Goal: Task Accomplishment & Management: Complete application form

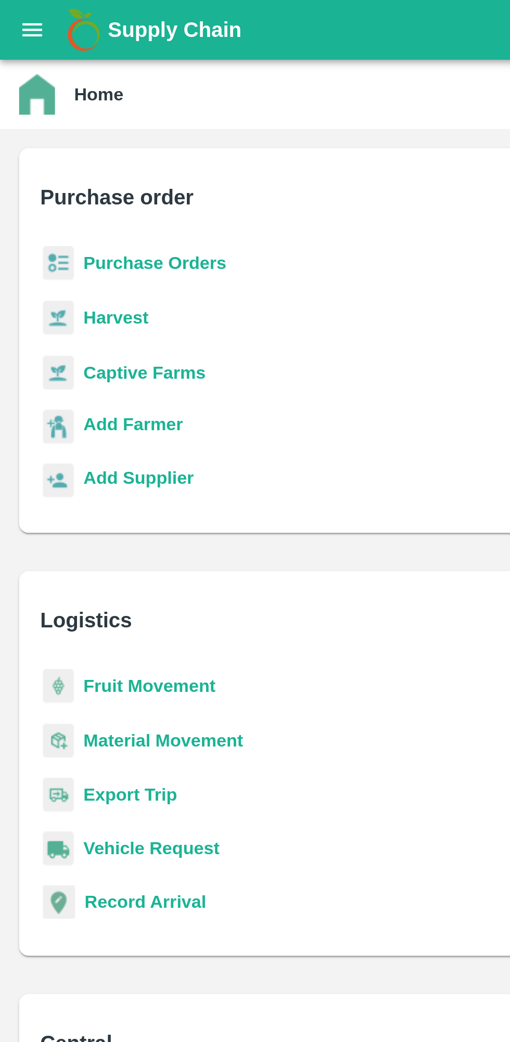
click at [76, 115] on b "Purchase Orders" at bounding box center [67, 114] width 62 height 8
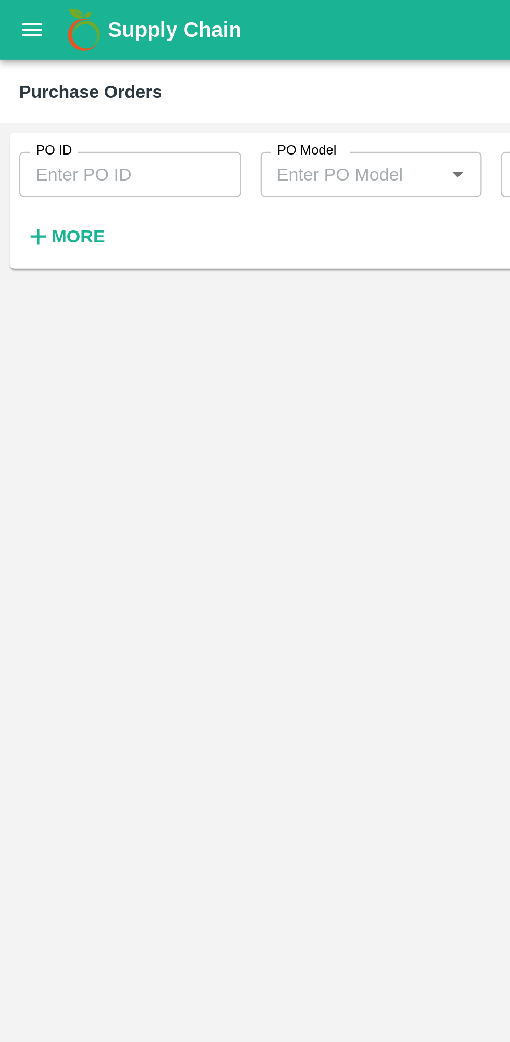
click at [35, 107] on strong "More" at bounding box center [33, 103] width 23 height 8
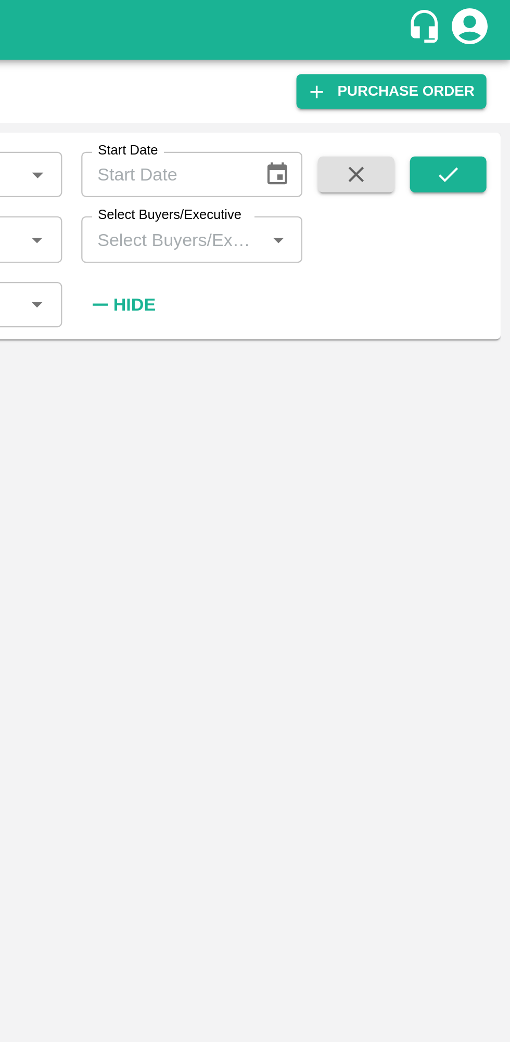
click at [381, 108] on input "Select Buyers/Executive" at bounding box center [362, 104] width 73 height 14
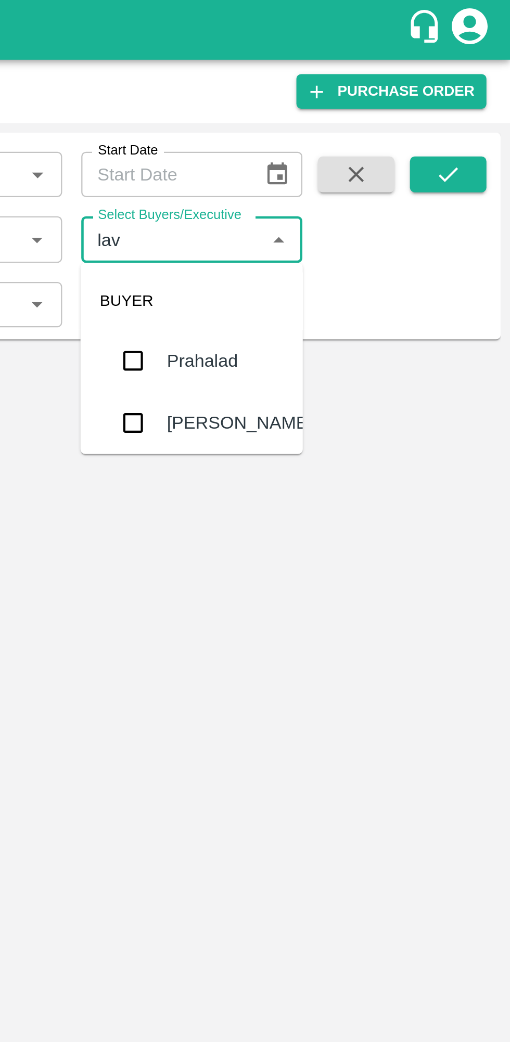
type input "lava"
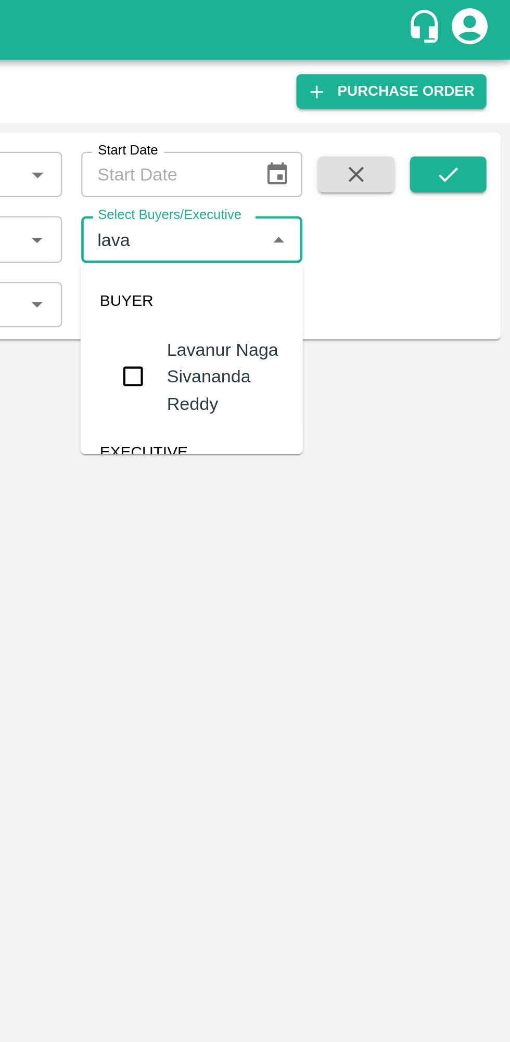
click at [345, 164] on input "checkbox" at bounding box center [345, 163] width 21 height 21
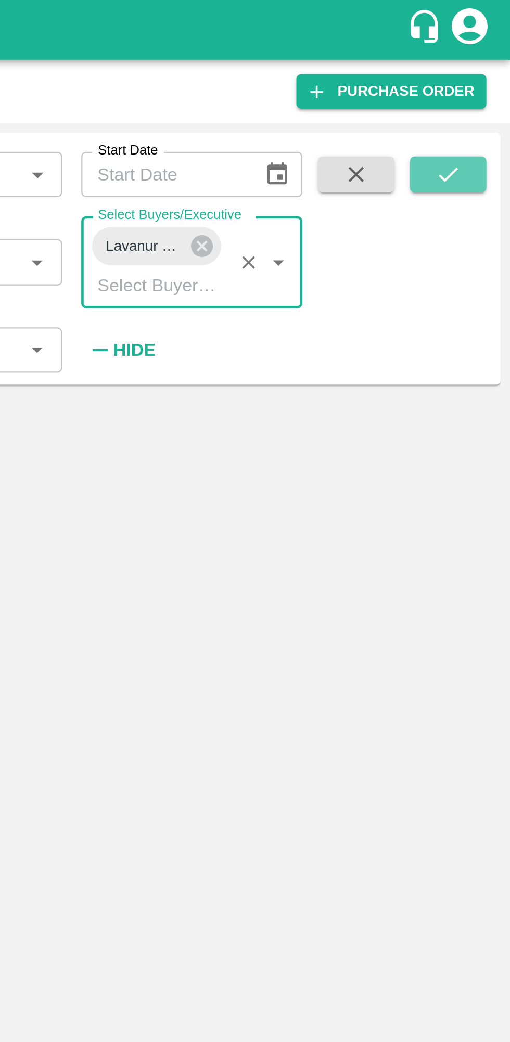
click at [484, 79] on icon "submit" at bounding box center [482, 75] width 11 height 11
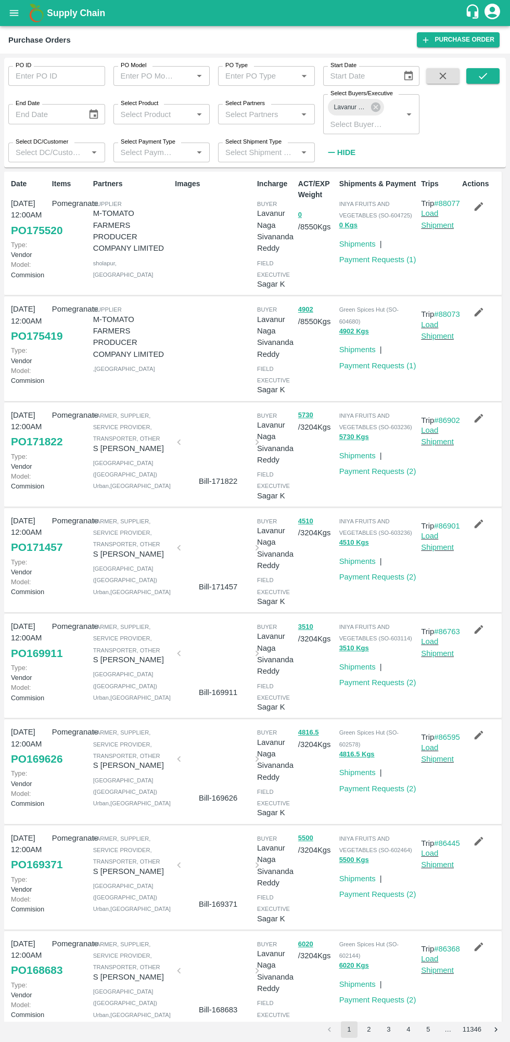
click at [476, 206] on icon "button" at bounding box center [478, 206] width 9 height 9
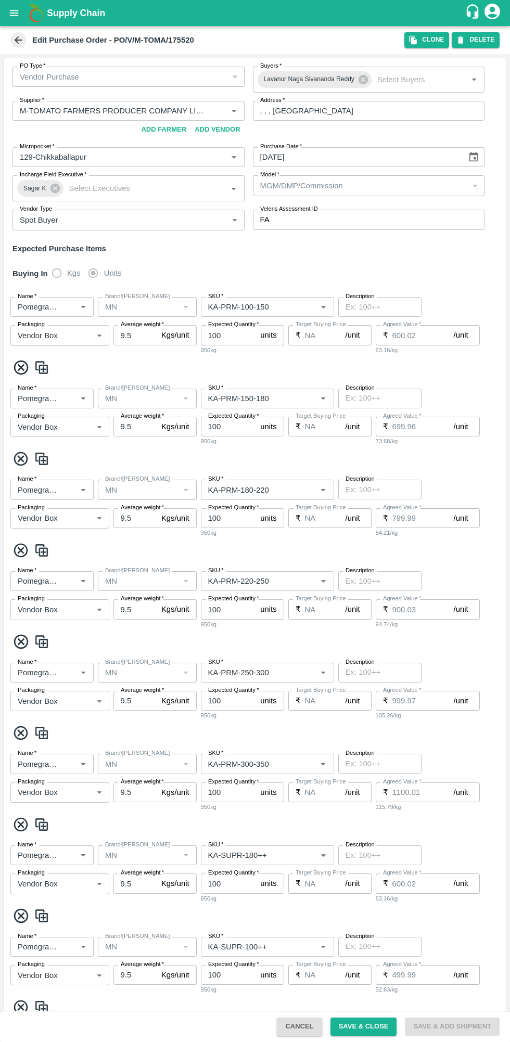
click at [417, 40] on icon "button" at bounding box center [412, 40] width 7 height 9
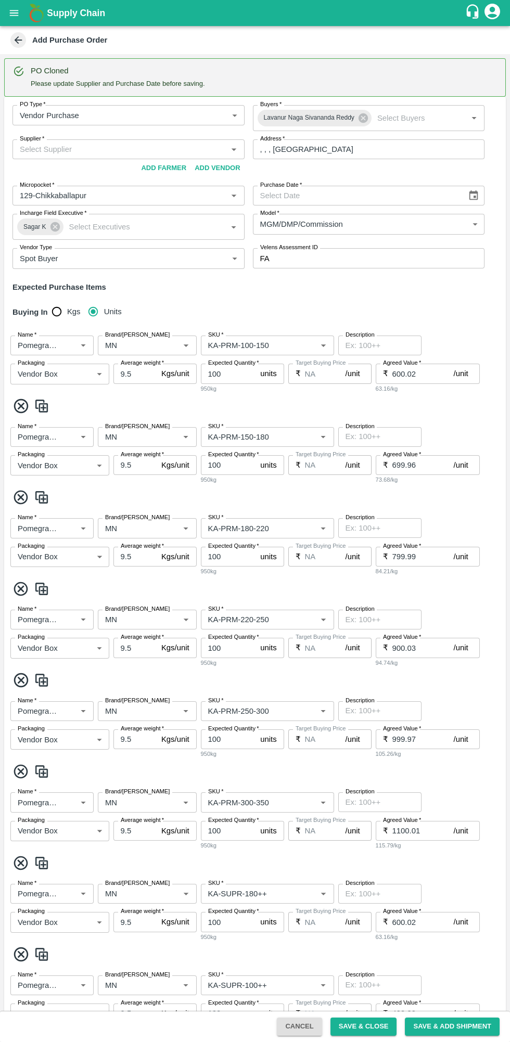
click at [70, 152] on input "Supplier   *" at bounding box center [120, 149] width 209 height 14
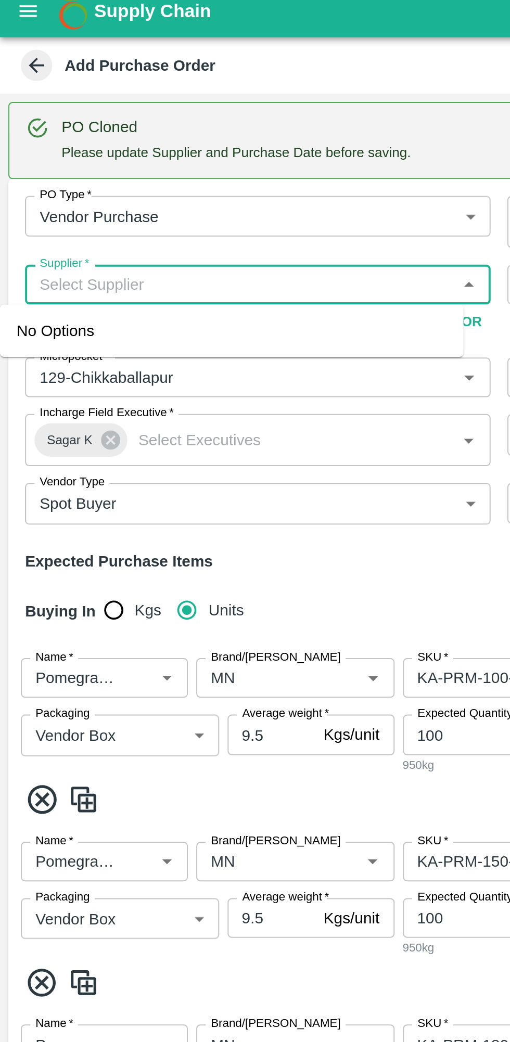
type input "s"
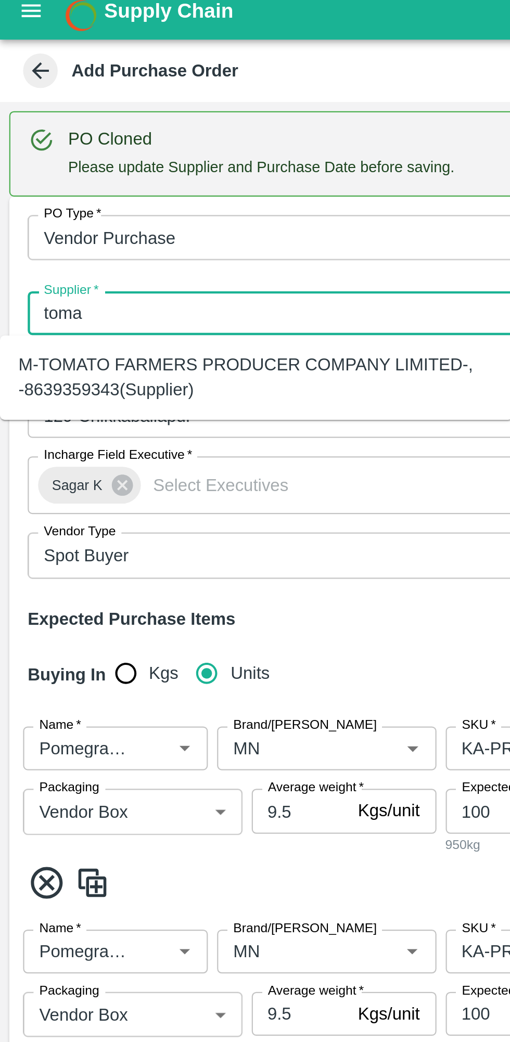
click at [31, 181] on div "M-TOMATO FARMERS PRODUCER COMPANY LIMITED-, -8639359343(Supplier)" at bounding box center [115, 177] width 214 height 23
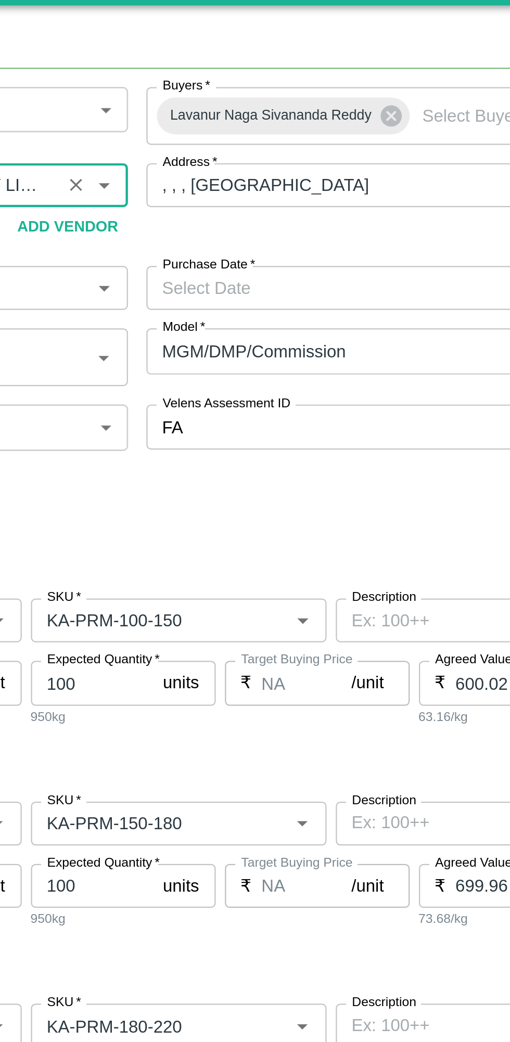
scroll to position [53, 0]
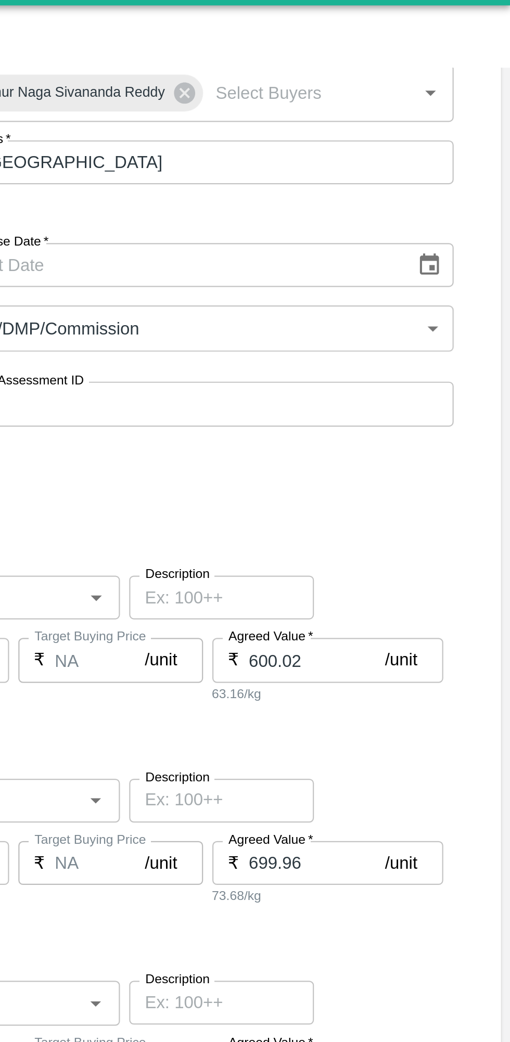
type input "M-TOMATO FARMERS PRODUCER COMPANY LIMITED-, -8639359343(Supplier)"
click at [474, 143] on icon "Choose date" at bounding box center [472, 142] width 11 height 11
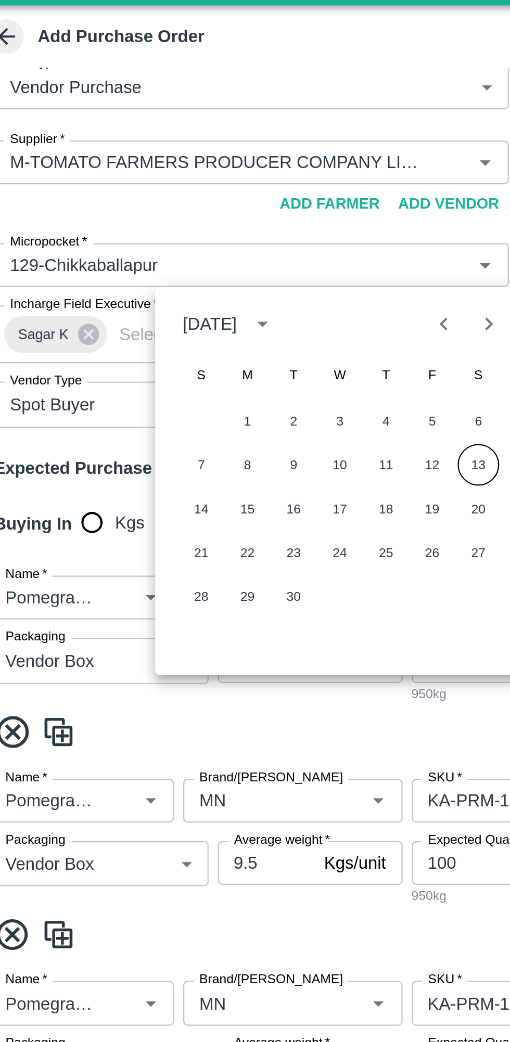
click at [227, 237] on button "13" at bounding box center [231, 233] width 19 height 19
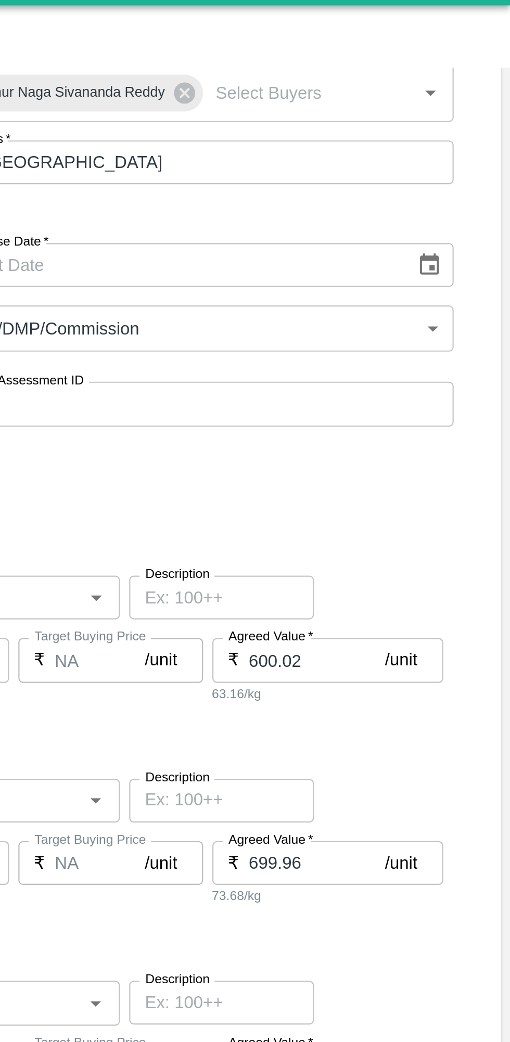
type input "13/09/2025"
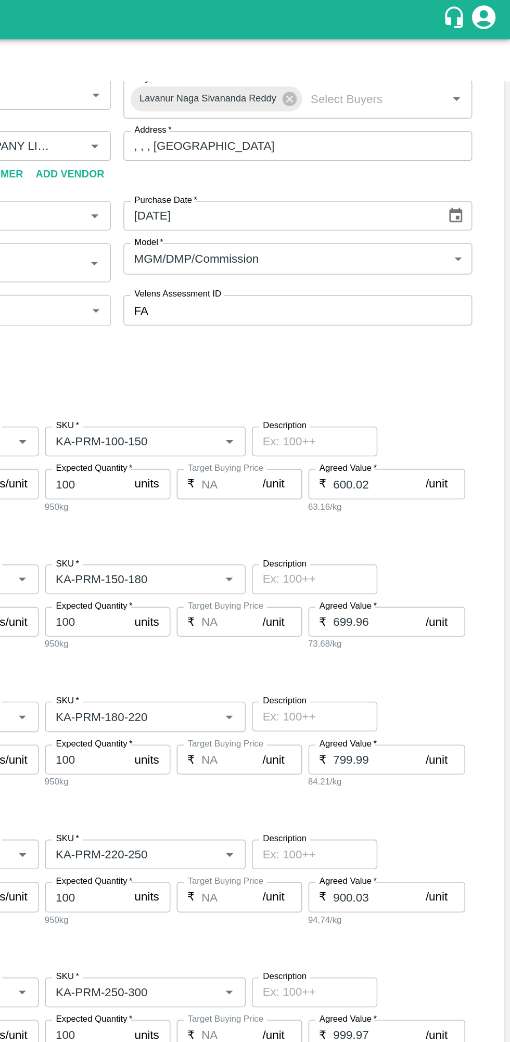
scroll to position [0, 0]
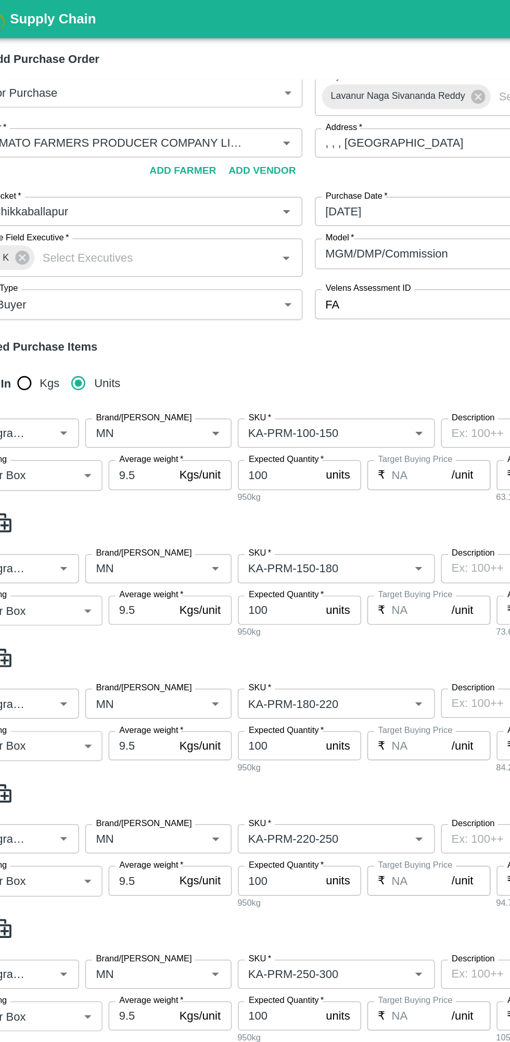
click at [134, 282] on label "Brand/Marka" at bounding box center [137, 282] width 64 height 8
click at [134, 286] on input "Brand/Marka" at bounding box center [132, 293] width 62 height 14
click at [137, 292] on input "Brand/Marka" at bounding box center [132, 293] width 62 height 14
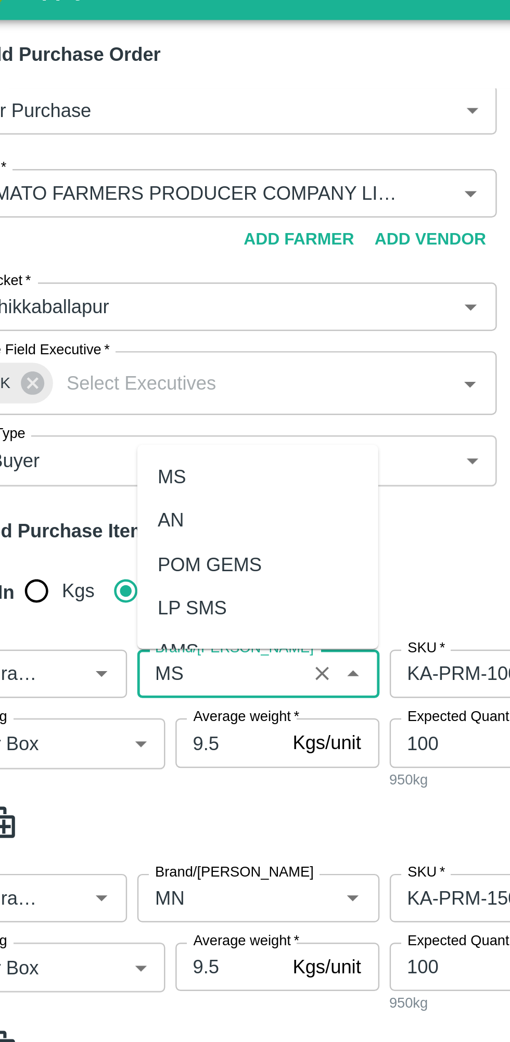
click at [114, 218] on div "MS" at bounding box center [147, 212] width 98 height 18
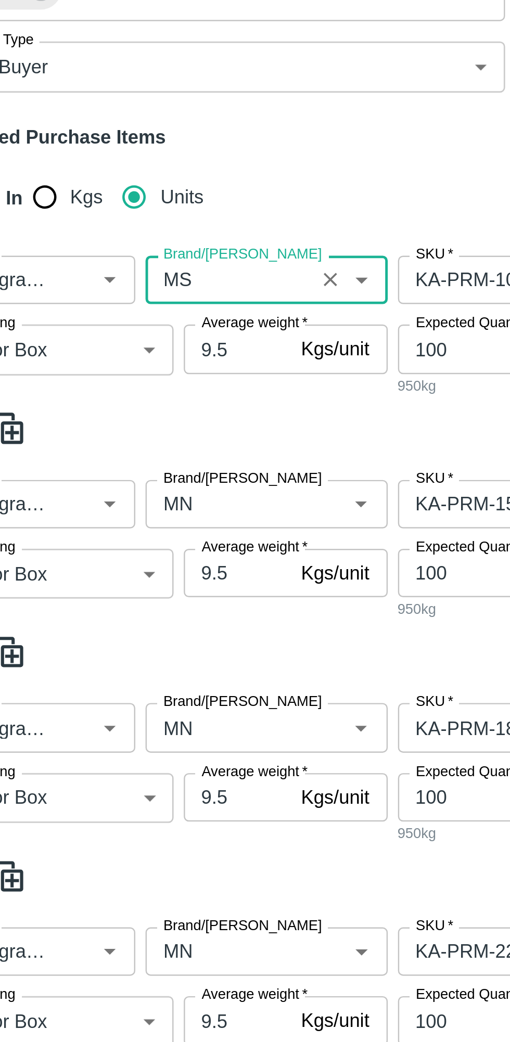
scroll to position [152, 0]
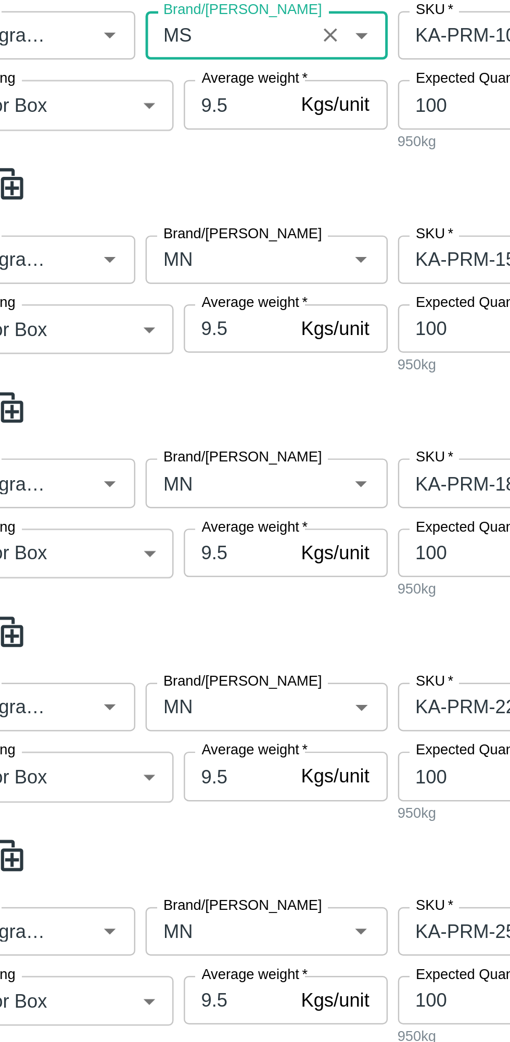
type input "MS"
click at [134, 287] on input "Brand/Marka" at bounding box center [132, 285] width 62 height 14
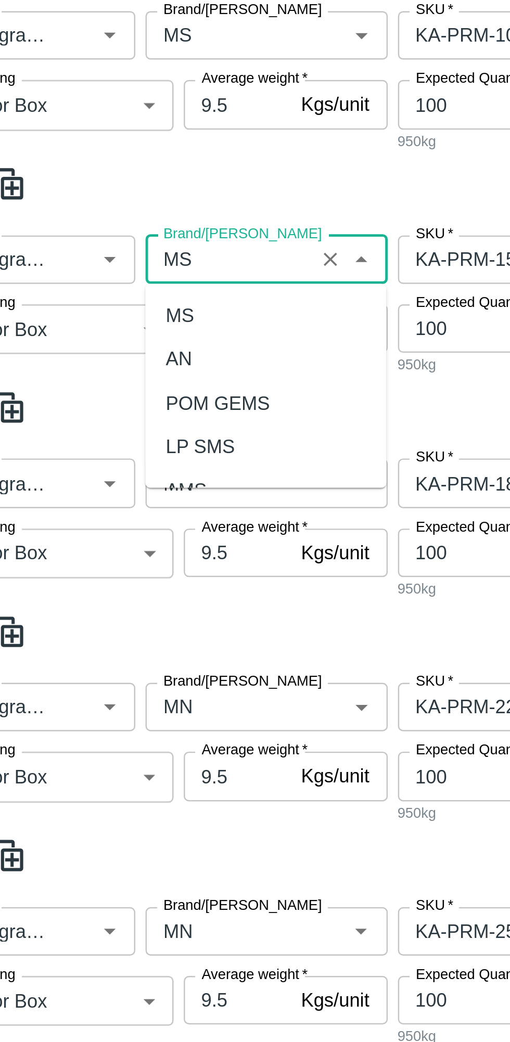
scroll to position [0, 0]
click at [116, 300] on div "MS" at bounding box center [147, 307] width 98 height 18
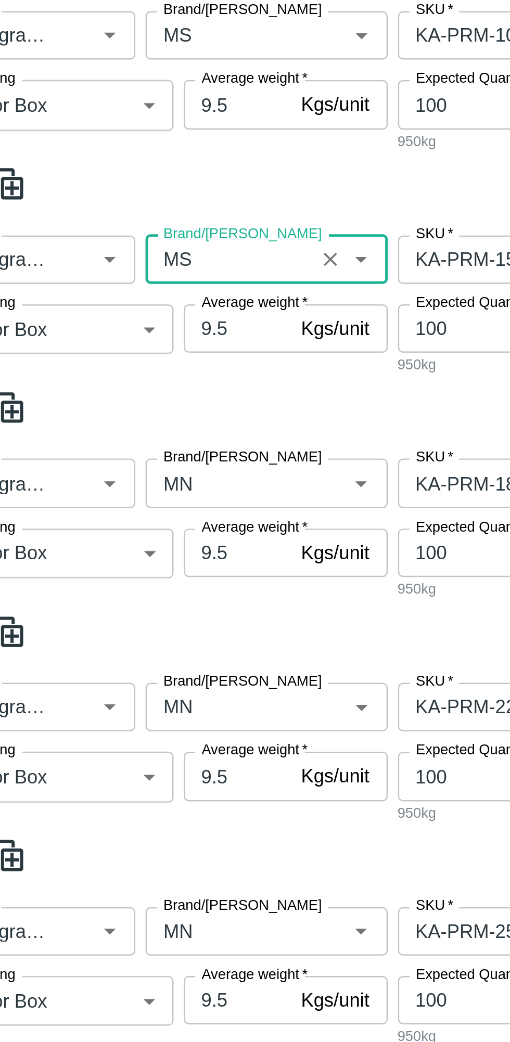
scroll to position [220, 0]
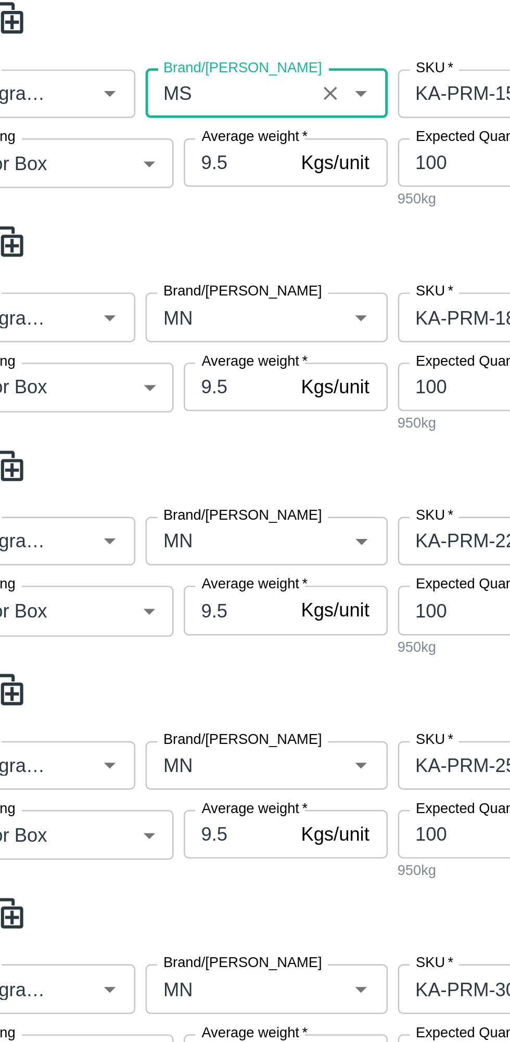
type input "MS"
click at [127, 310] on input "Brand/Marka" at bounding box center [132, 308] width 62 height 14
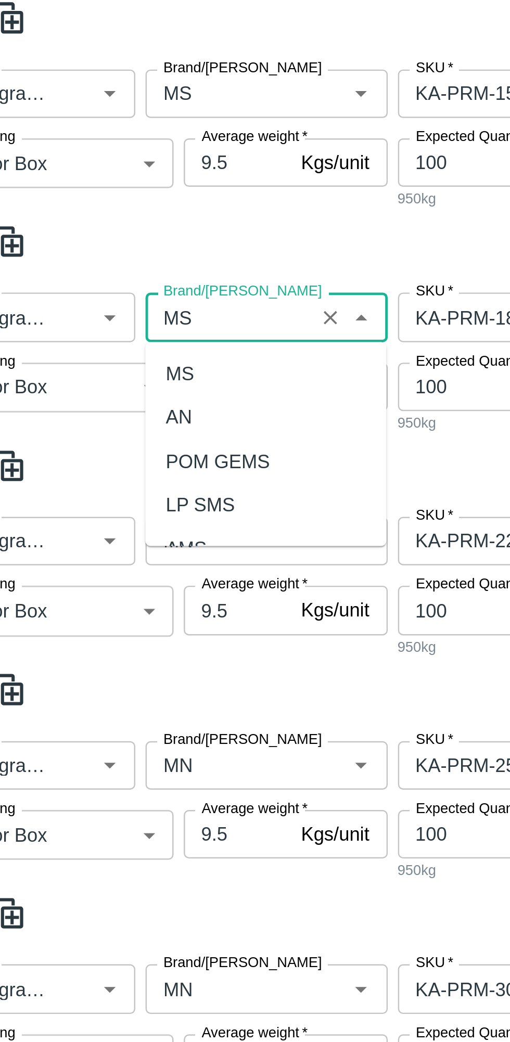
scroll to position [0, 0]
click at [112, 328] on div "MS" at bounding box center [111, 331] width 11 height 11
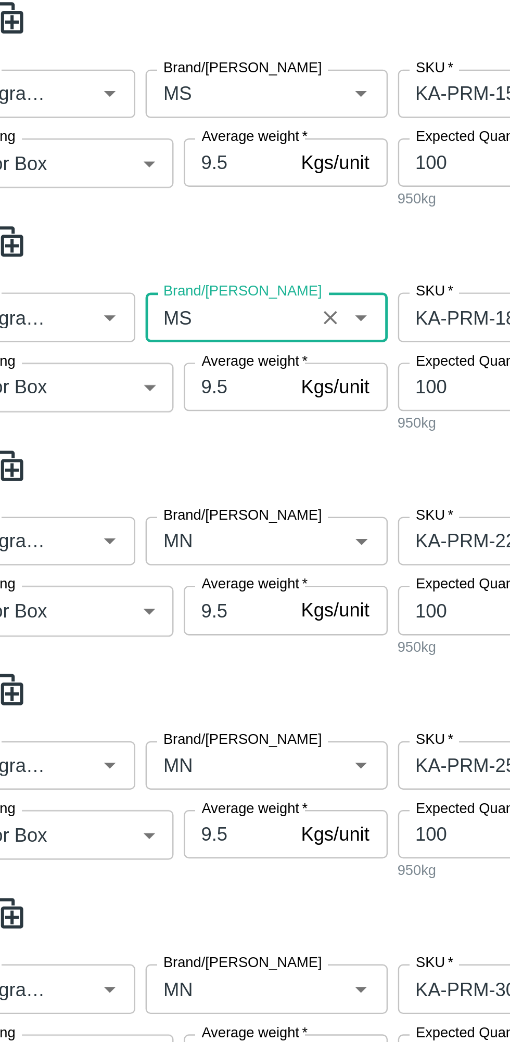
scroll to position [254, 0]
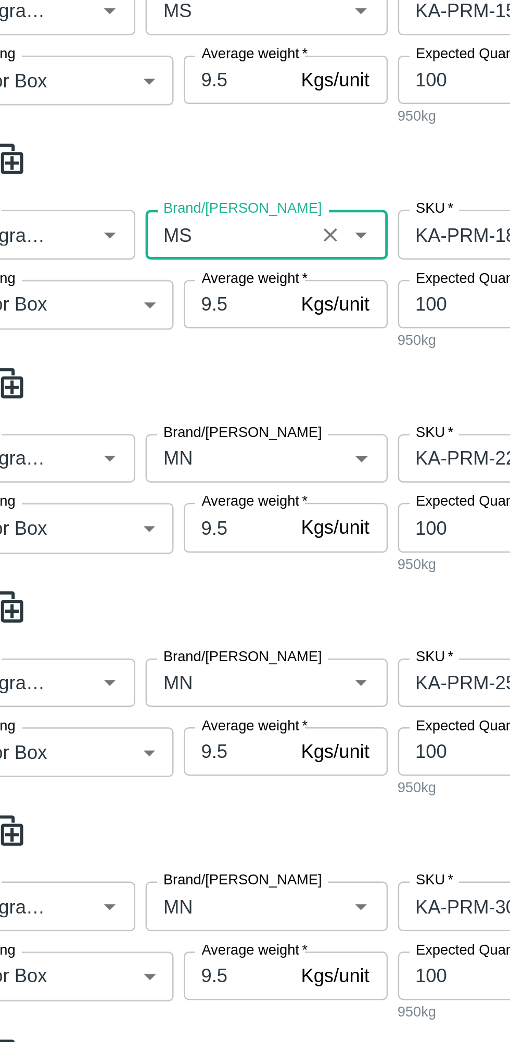
type input "MS"
click at [119, 369] on input "Brand/Marka" at bounding box center [132, 366] width 62 height 14
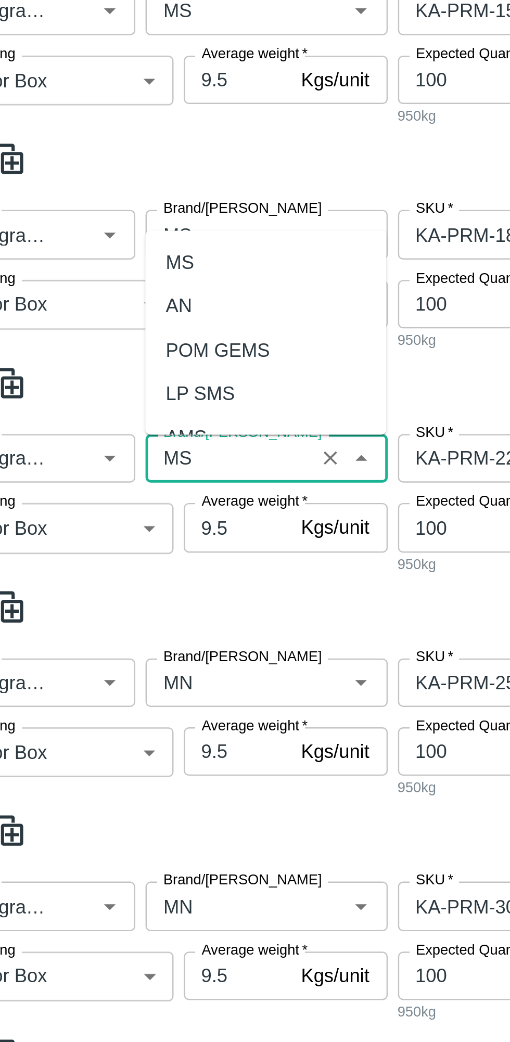
scroll to position [0, 0]
click at [114, 285] on div "MS" at bounding box center [111, 285] width 11 height 11
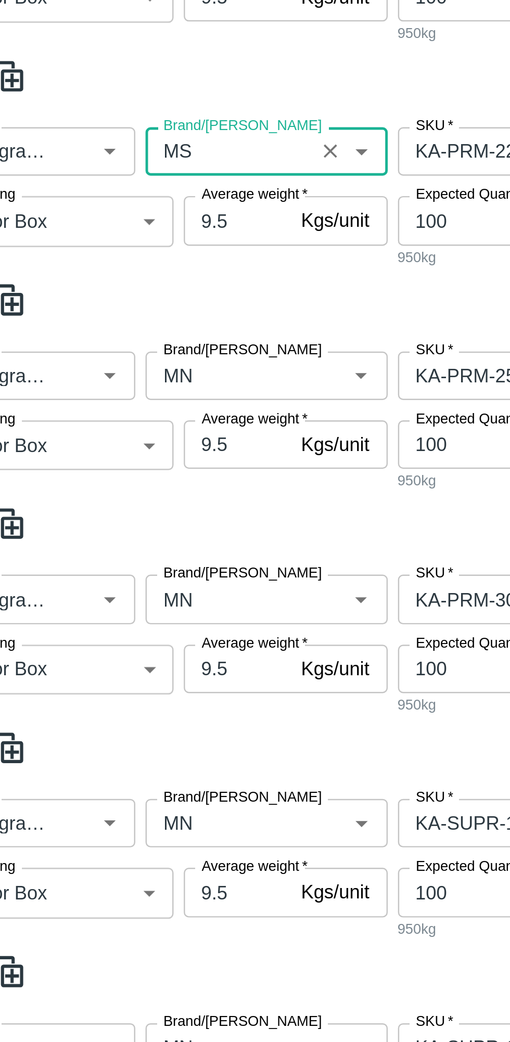
type input "MS"
click at [121, 455] on input "Brand/Marka" at bounding box center [132, 457] width 62 height 14
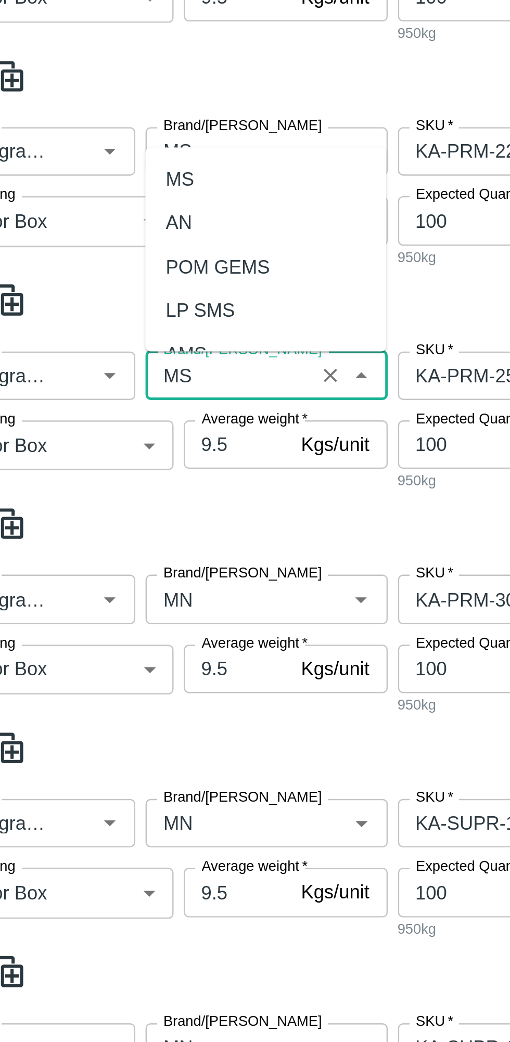
click at [113, 371] on div "MS" at bounding box center [147, 377] width 98 height 18
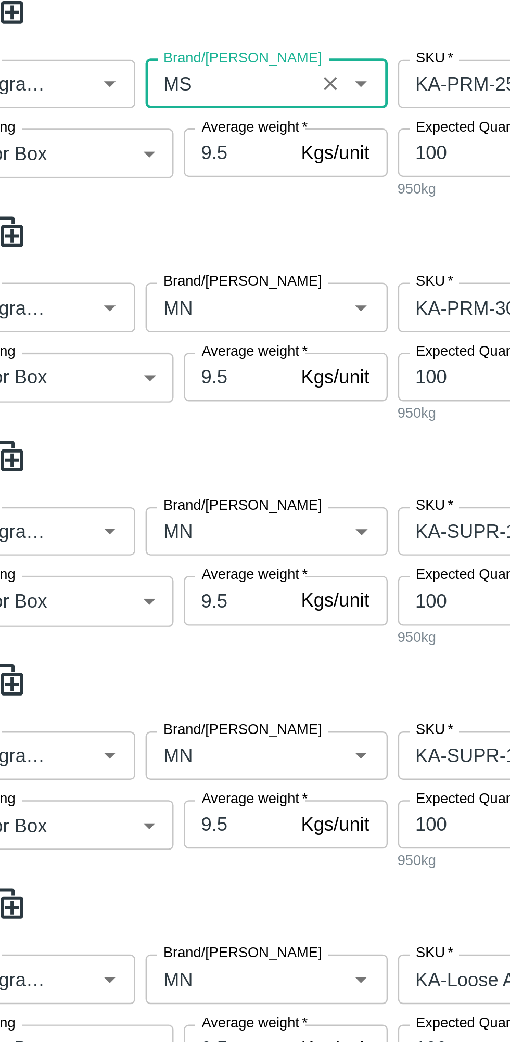
type input "MS"
click at [132, 547] on input "Brand/Marka" at bounding box center [132, 548] width 62 height 14
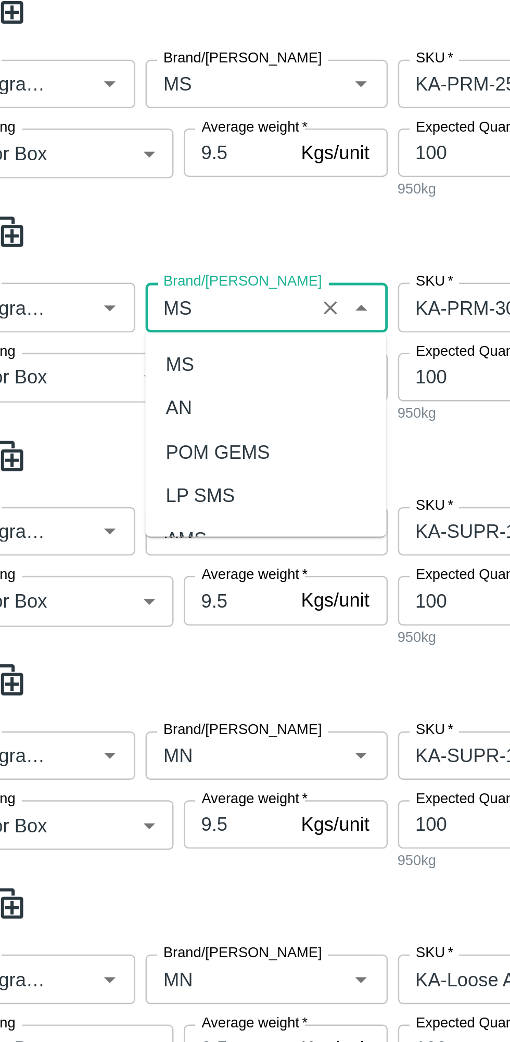
click at [112, 569] on div "MS" at bounding box center [111, 571] width 11 height 11
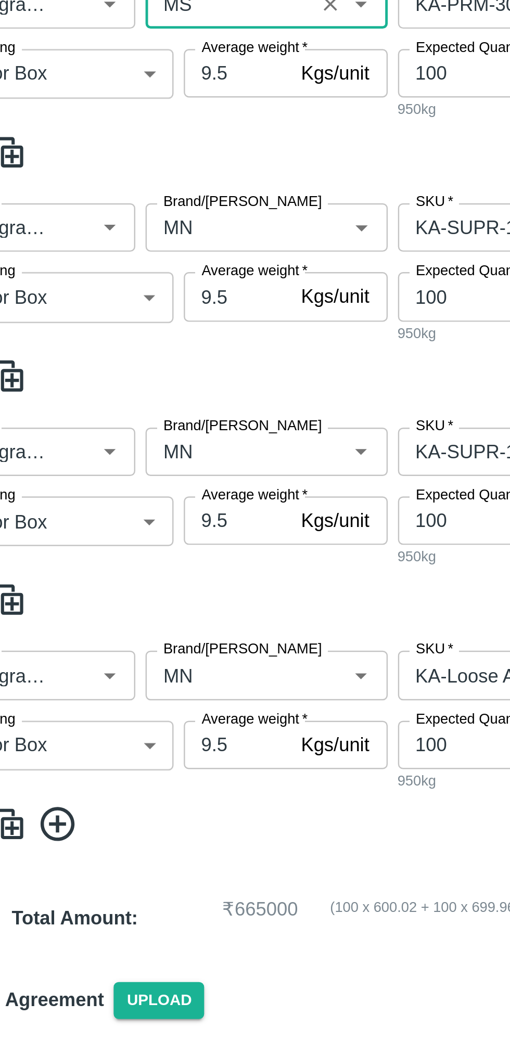
type input "MS"
click at [127, 643] on input "Brand/Marka" at bounding box center [132, 640] width 62 height 14
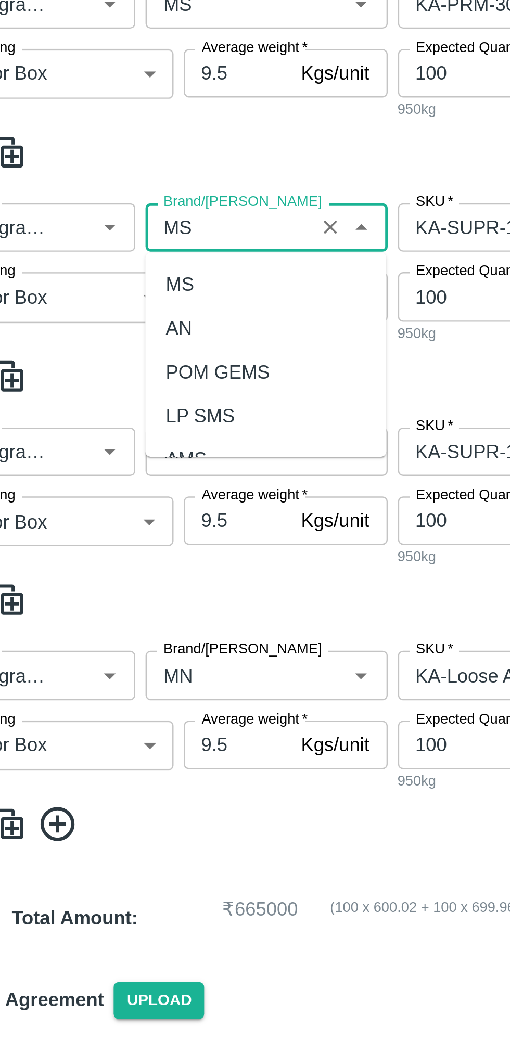
click at [124, 659] on div "MS" at bounding box center [147, 663] width 98 height 18
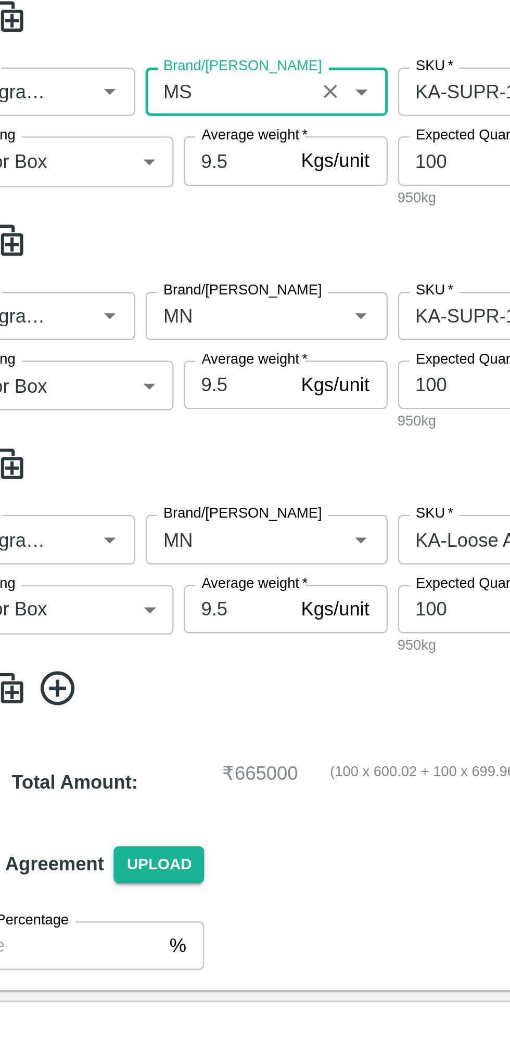
type input "MS"
click at [128, 735] on input "Brand/Marka" at bounding box center [132, 731] width 62 height 14
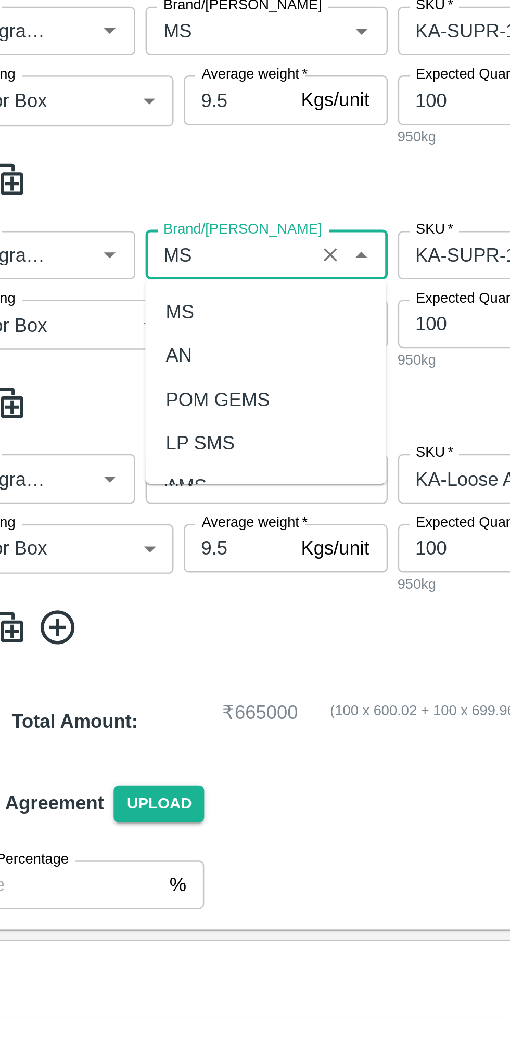
click at [108, 753] on div "MS" at bounding box center [111, 753] width 11 height 11
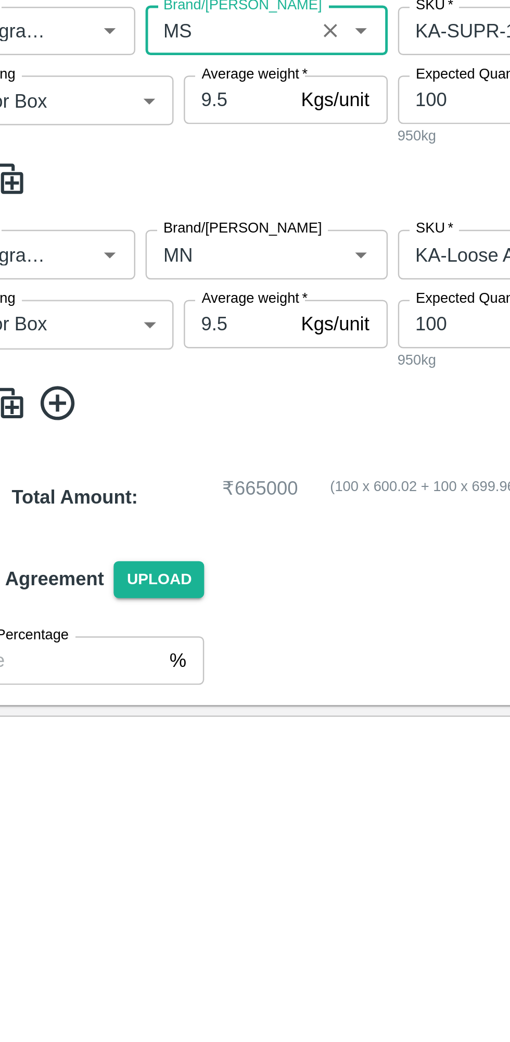
type input "MS"
click at [119, 822] on input "Brand/Marka" at bounding box center [132, 822] width 62 height 14
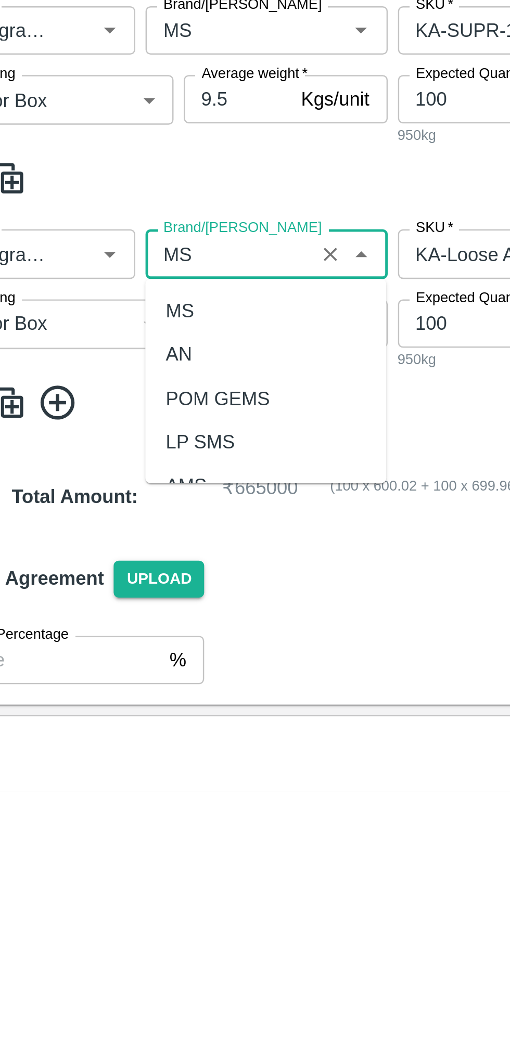
click at [113, 839] on div "MS" at bounding box center [147, 846] width 98 height 18
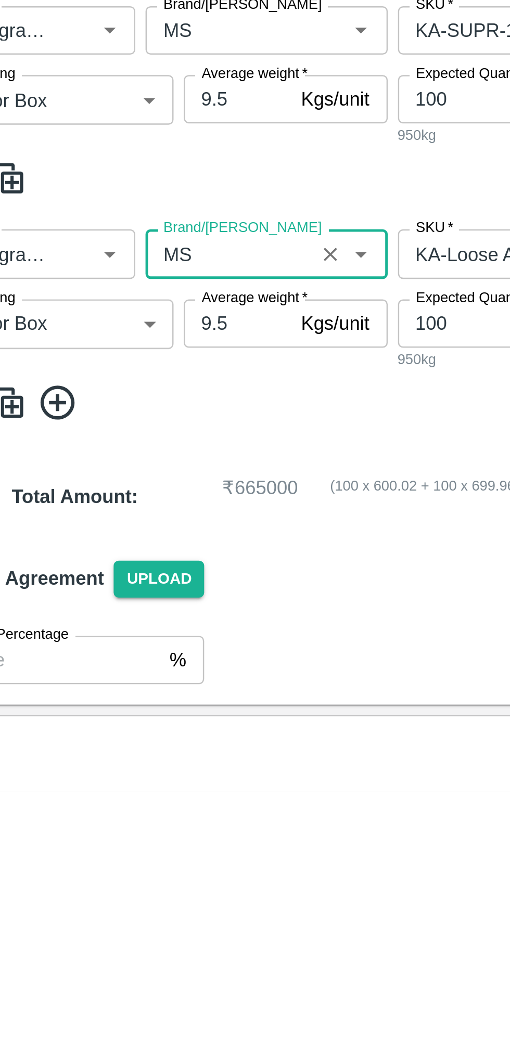
type input "MS"
click at [135, 886] on span at bounding box center [254, 883] width 493 height 17
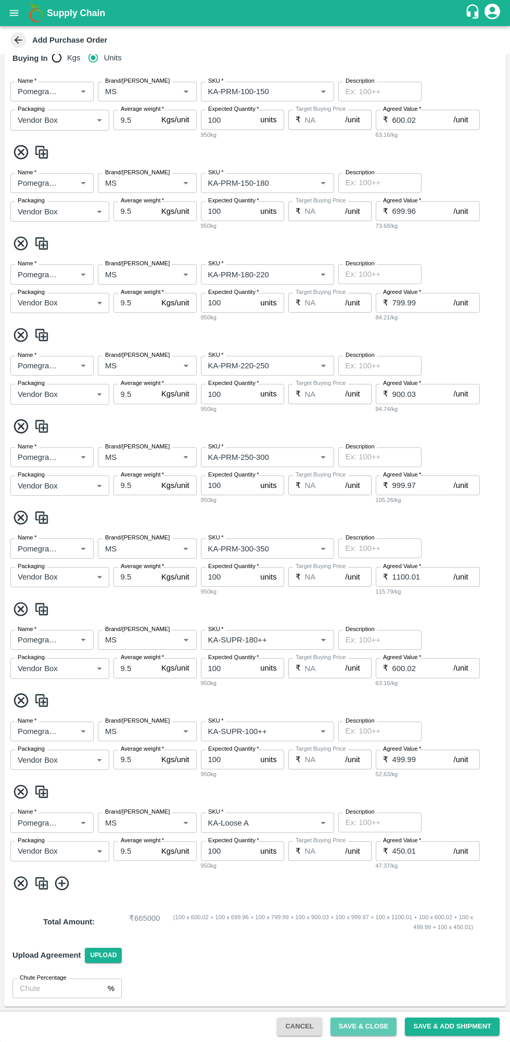
scroll to position [253, 0]
click at [381, 1023] on button "Save & Close" at bounding box center [363, 1026] width 67 height 18
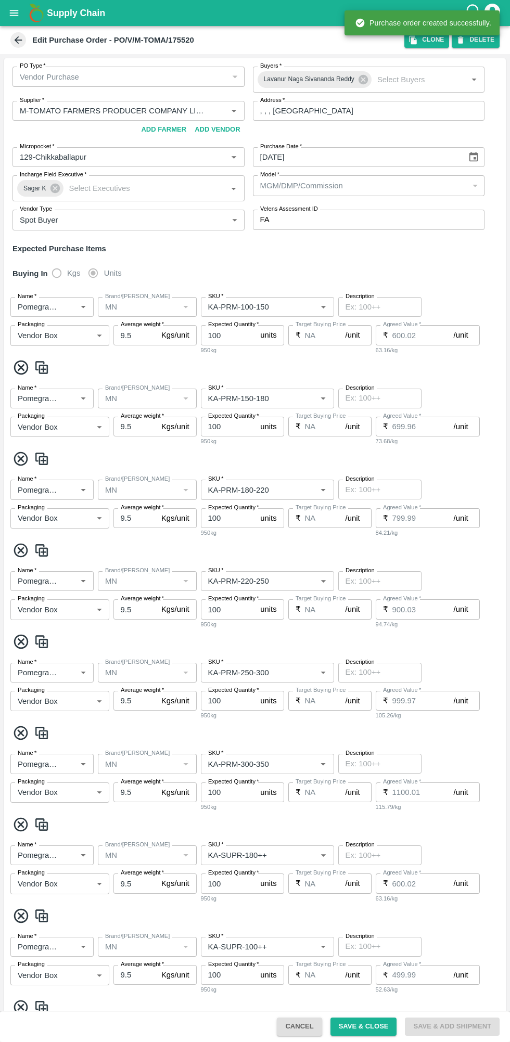
click at [16, 11] on icon "open drawer" at bounding box center [13, 12] width 11 height 11
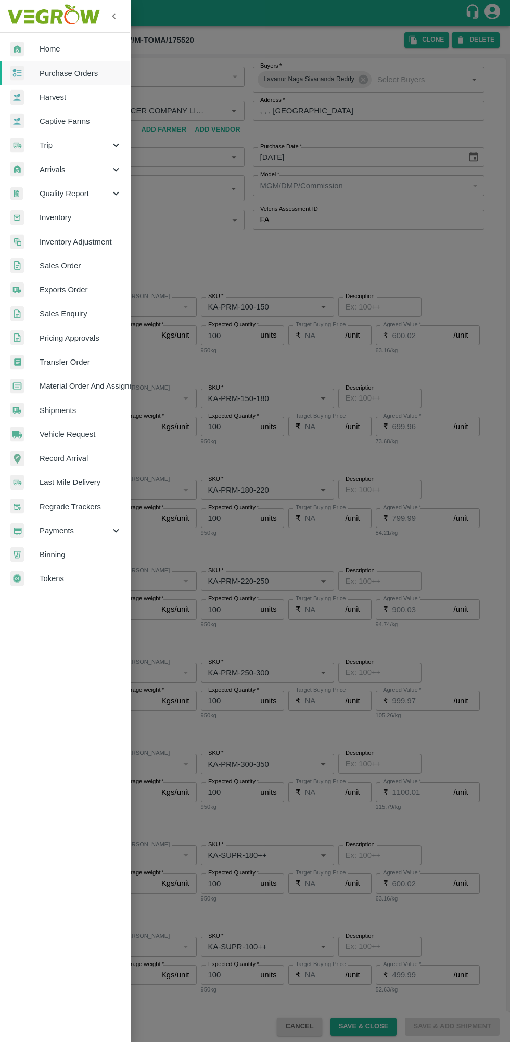
click at [34, 74] on div at bounding box center [24, 73] width 29 height 15
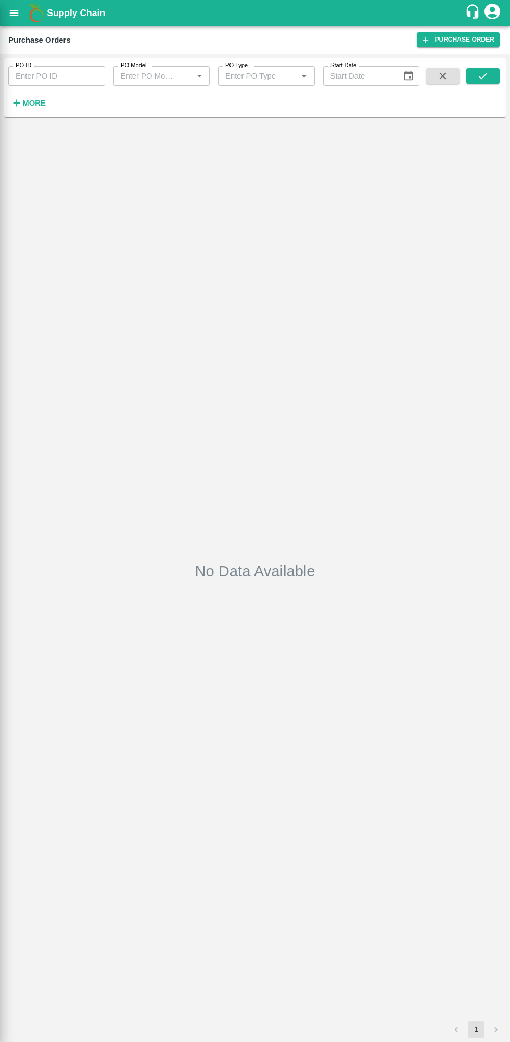
click at [22, 95] on div at bounding box center [255, 521] width 510 height 1042
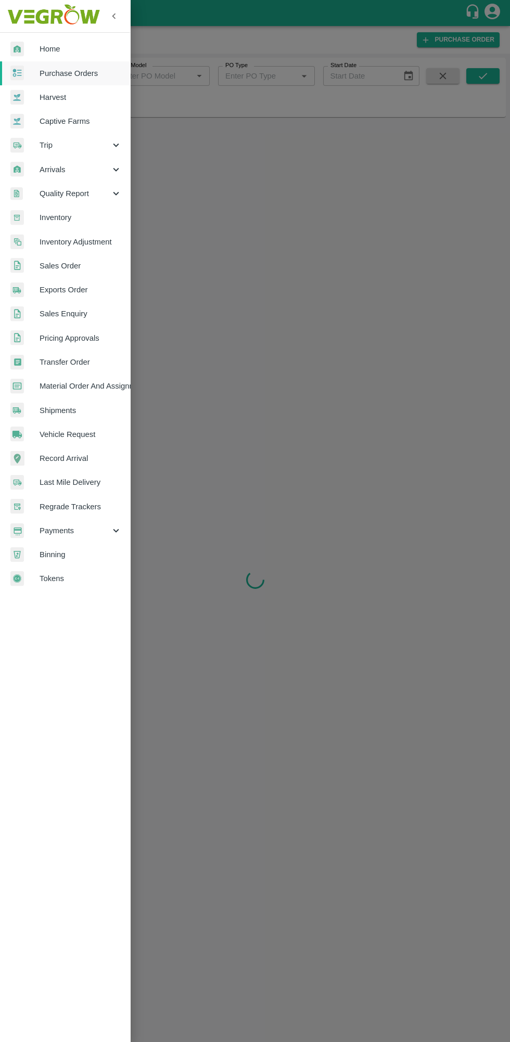
click at [289, 165] on div at bounding box center [255, 521] width 510 height 1042
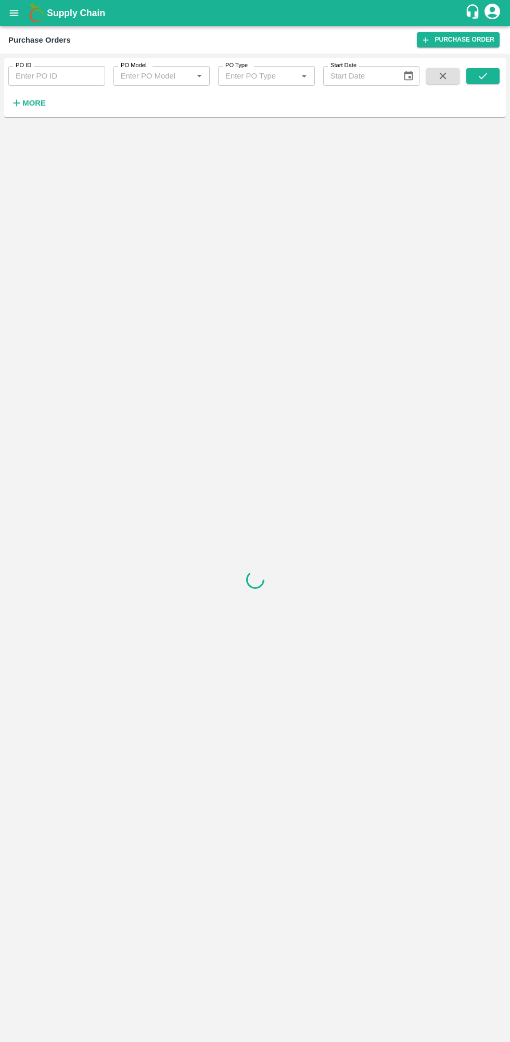
click at [34, 108] on h6 "More" at bounding box center [33, 103] width 23 height 14
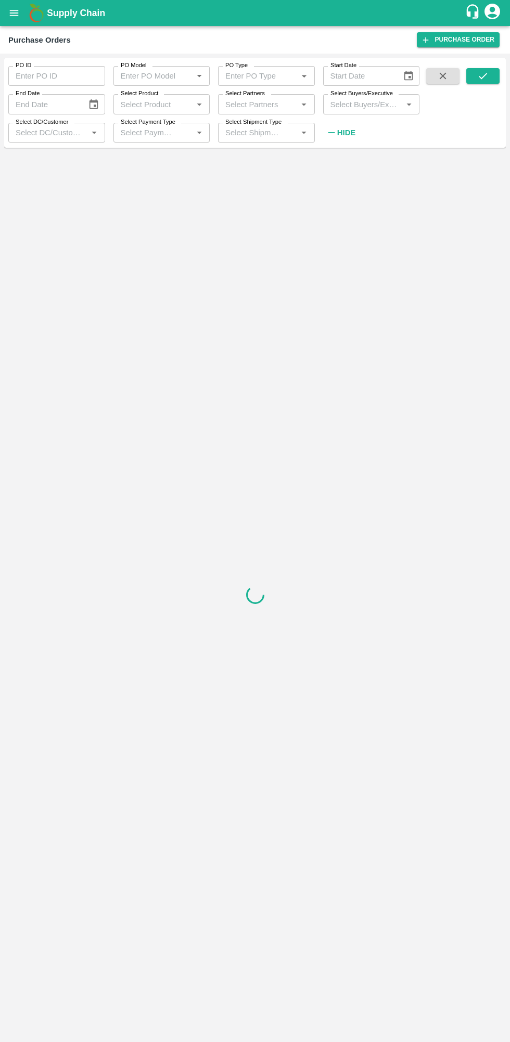
click at [363, 104] on input "Select Buyers/Executive" at bounding box center [362, 104] width 73 height 14
type input "lava"
click at [352, 164] on input "checkbox" at bounding box center [345, 163] width 21 height 21
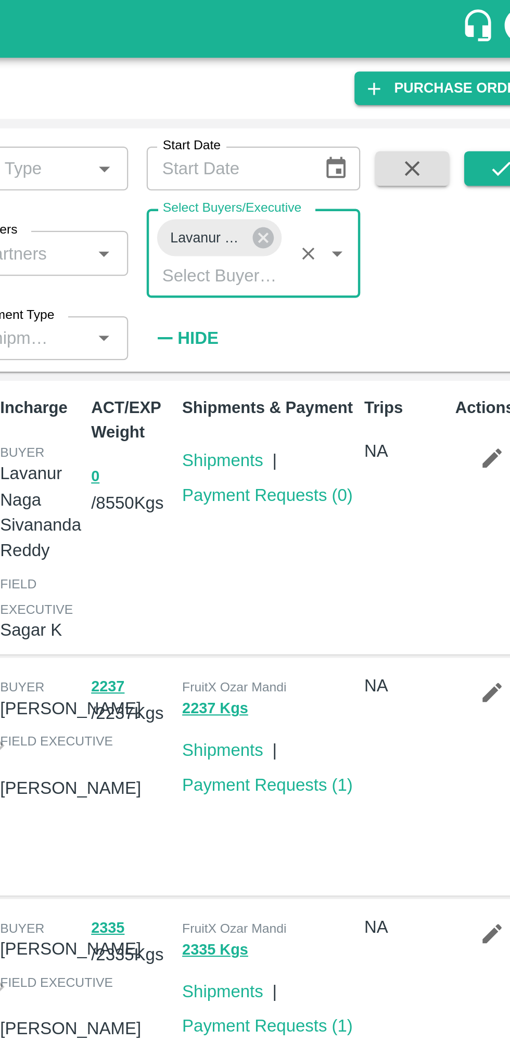
click at [477, 74] on icon "submit" at bounding box center [482, 75] width 11 height 11
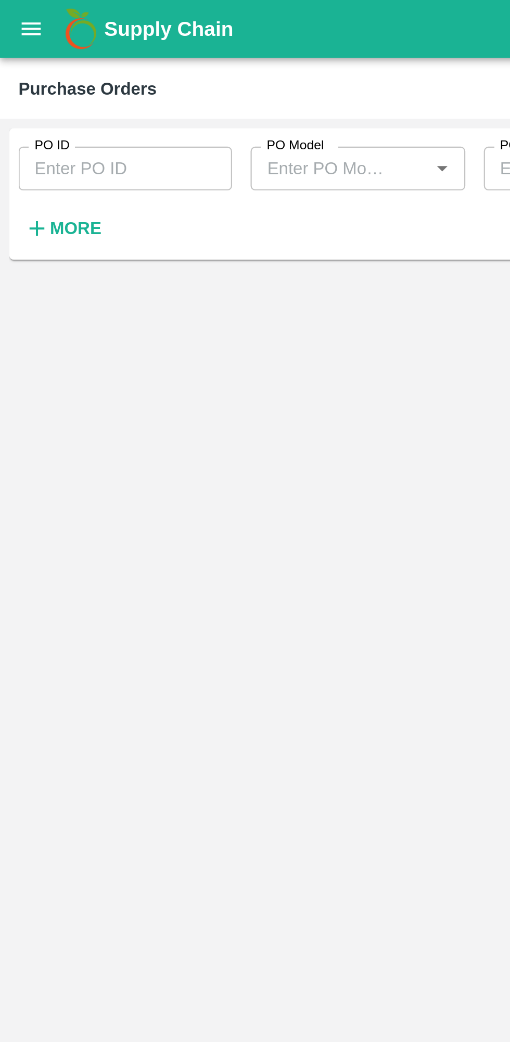
click at [41, 97] on h6 "More" at bounding box center [33, 103] width 23 height 14
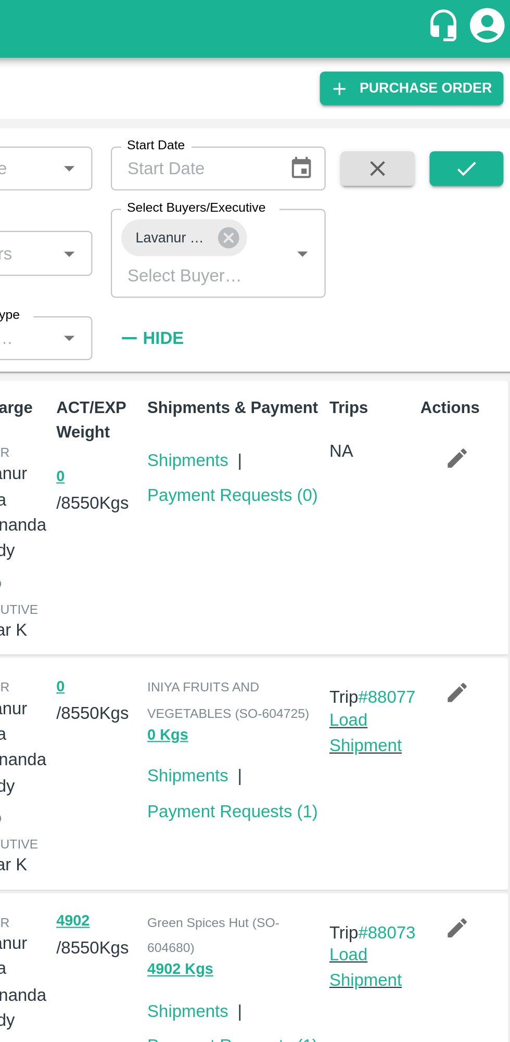
click at [495, 81] on button "submit" at bounding box center [482, 76] width 33 height 16
click at [400, 220] on link "Payment Requests ( 0 )" at bounding box center [377, 223] width 77 height 8
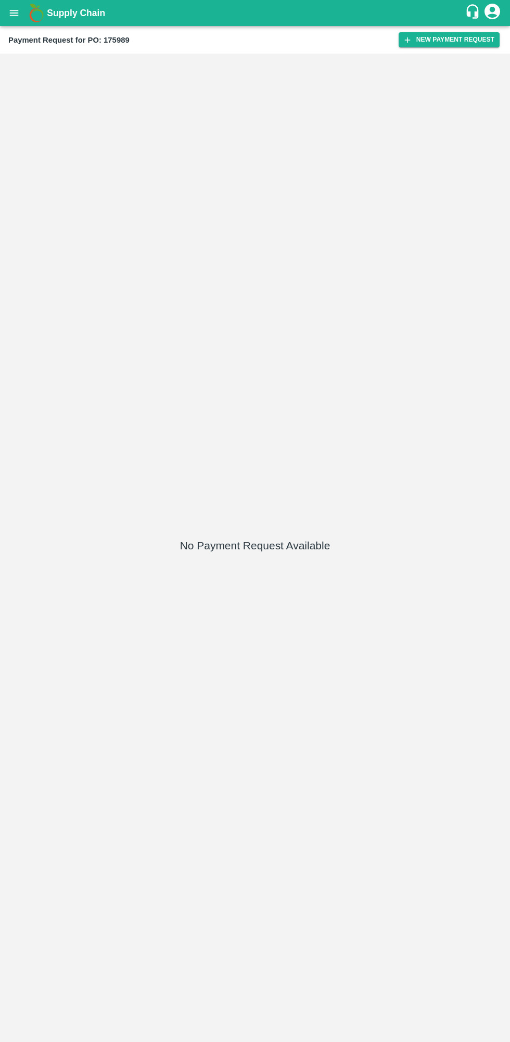
click at [410, 40] on icon "button" at bounding box center [408, 40] width 6 height 6
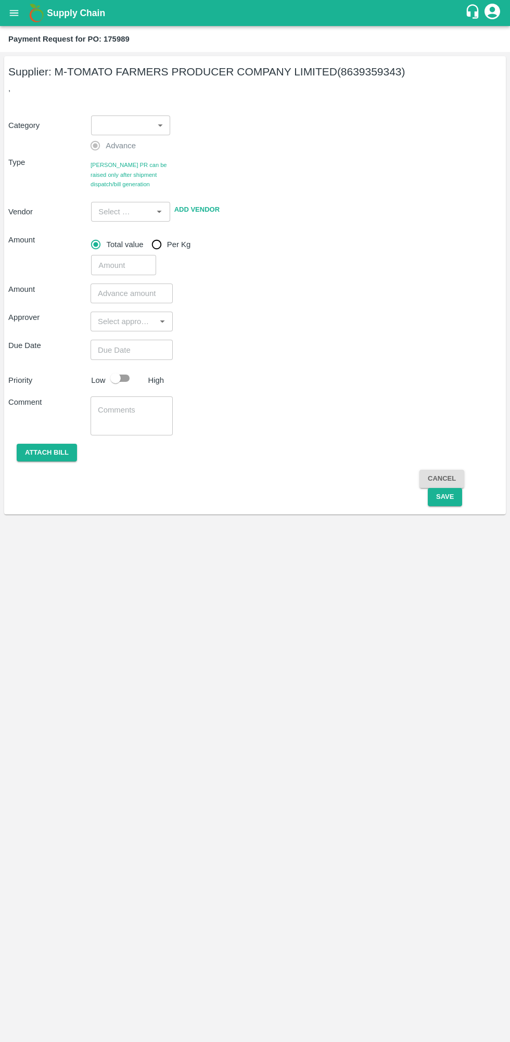
click at [142, 119] on body "Supply Chain Payment Request for PO: 175989 Supplier: M-TOMATO FARMERS PRODUCER…" at bounding box center [255, 521] width 510 height 1042
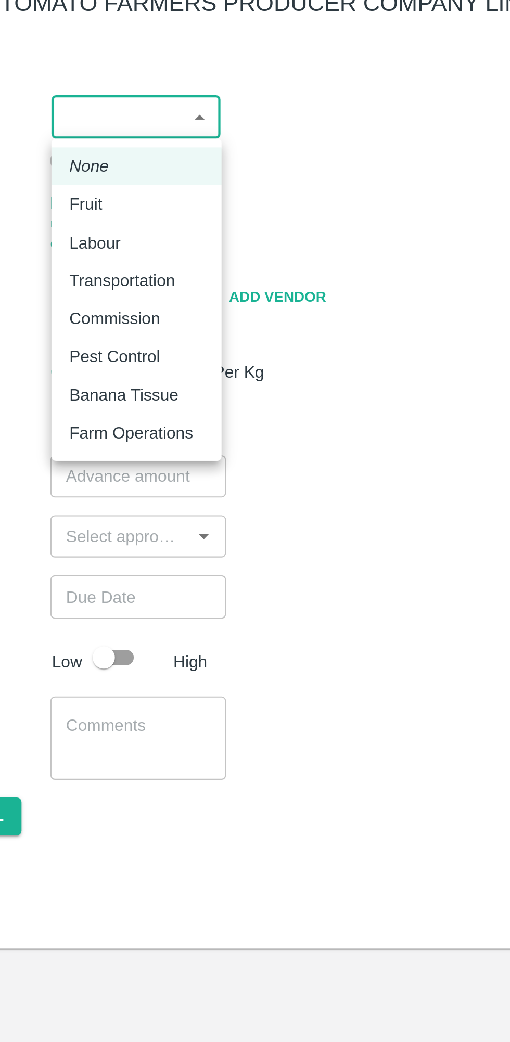
click at [129, 165] on div "Fruit" at bounding box center [130, 165] width 63 height 11
type input "1"
type input "M-TOMATO FARMERS PRODUCER COMPANY LIMITED - 8639359343(Supplier)"
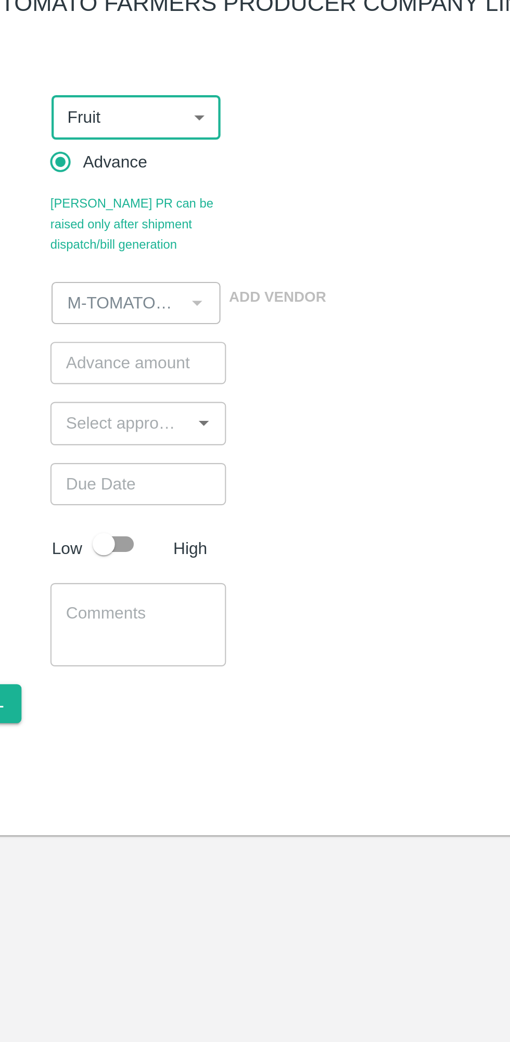
click at [141, 238] on input "number" at bounding box center [131, 240] width 82 height 20
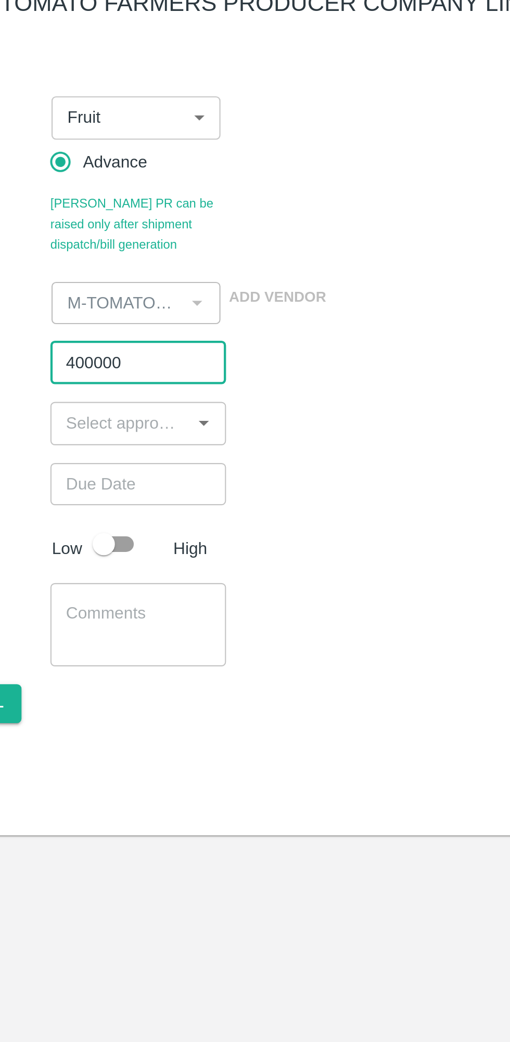
type input "400000"
click at [128, 271] on input "input" at bounding box center [123, 269] width 59 height 14
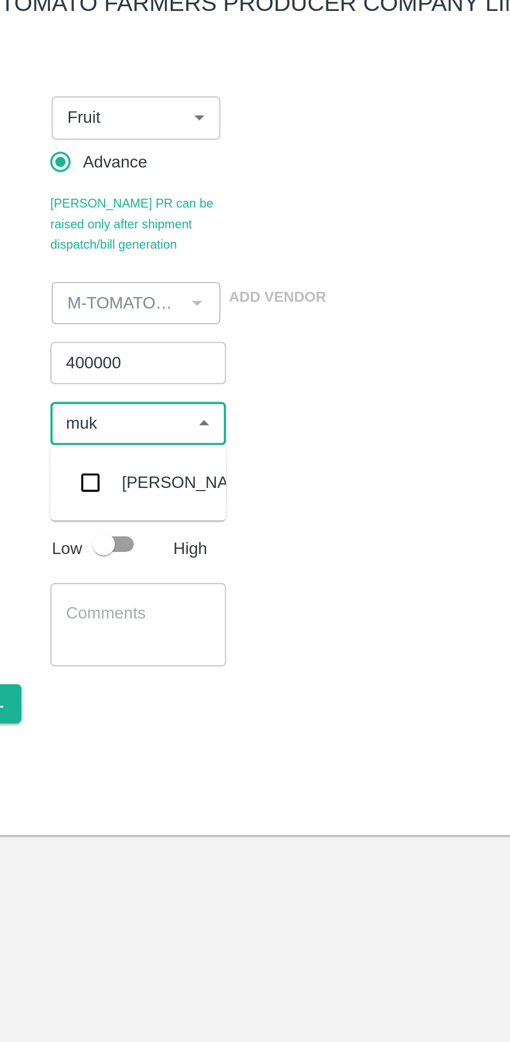
type input "muku"
click at [114, 294] on input "checkbox" at bounding box center [109, 296] width 21 height 21
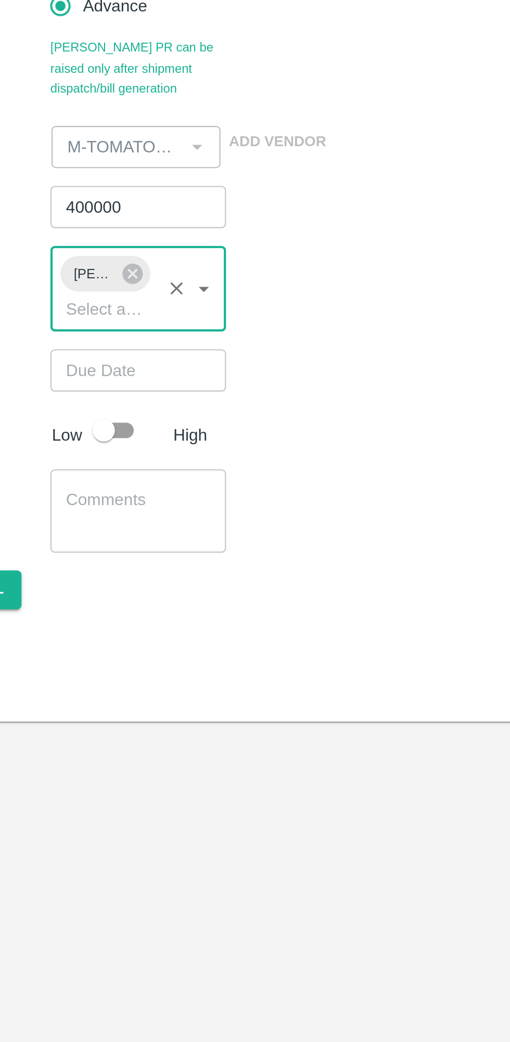
click at [146, 311] on input "Choose date" at bounding box center [127, 317] width 75 height 20
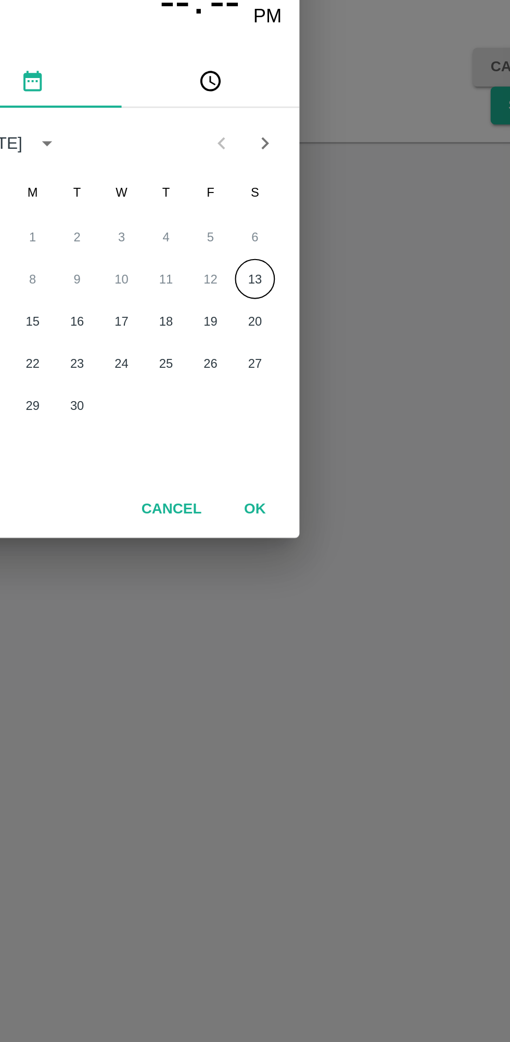
click at [317, 545] on button "13" at bounding box center [317, 545] width 19 height 19
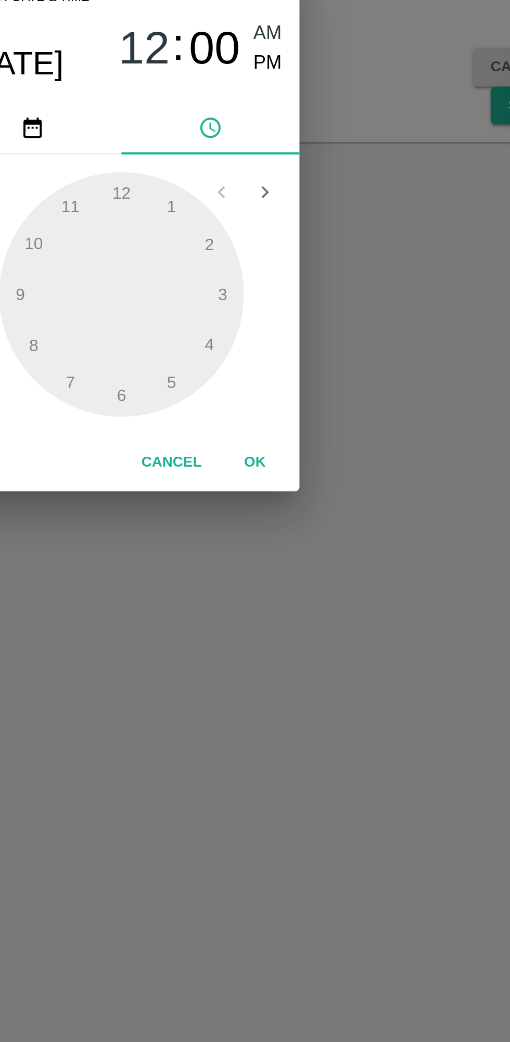
click at [324, 444] on span "PM" at bounding box center [324, 444] width 14 height 14
type input "13/09/2025 12:00 PM"
click at [323, 631] on button "OK" at bounding box center [317, 631] width 33 height 18
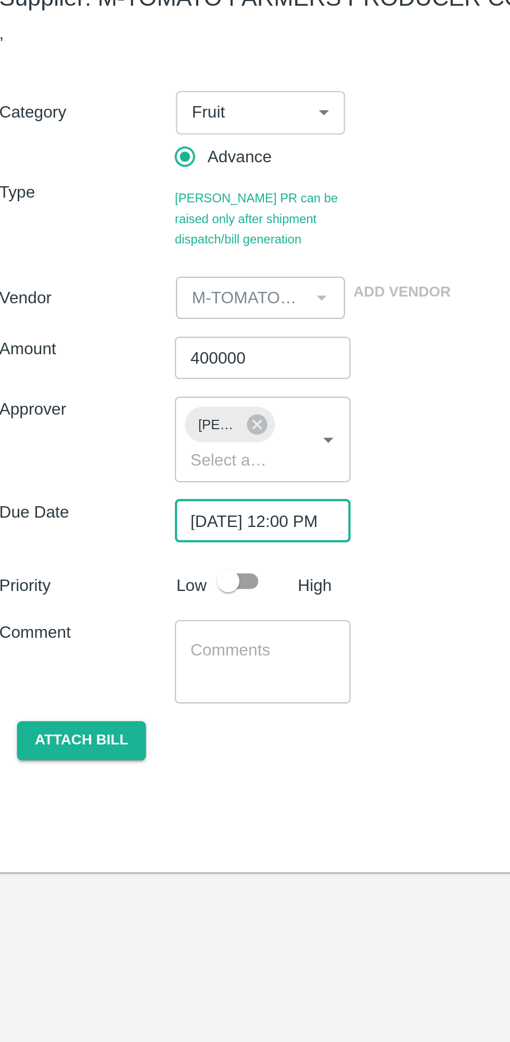
scroll to position [0, 8]
click at [121, 338] on input "checkbox" at bounding box center [115, 345] width 59 height 20
checkbox input "true"
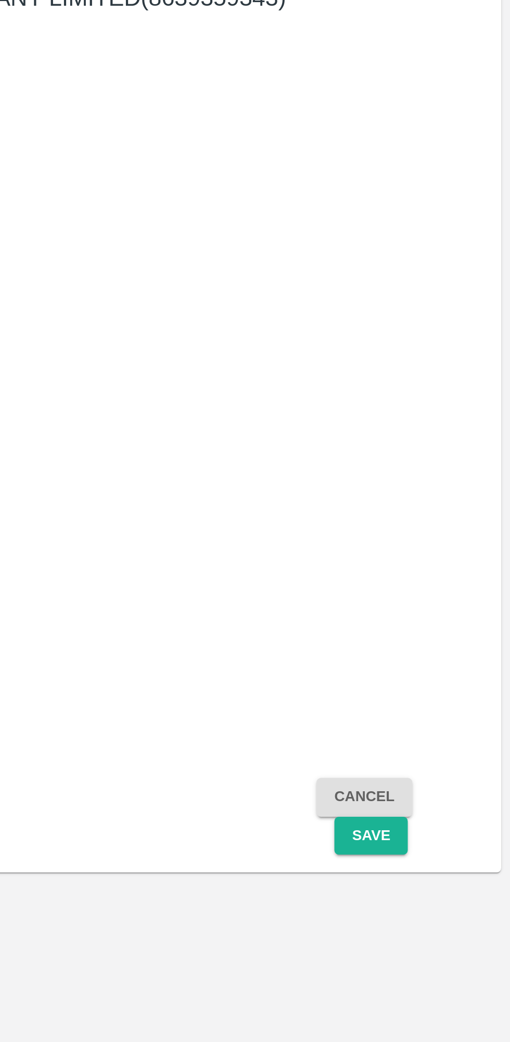
click at [448, 470] on button "Save" at bounding box center [444, 464] width 34 height 18
